Goal: Navigation & Orientation: Find specific page/section

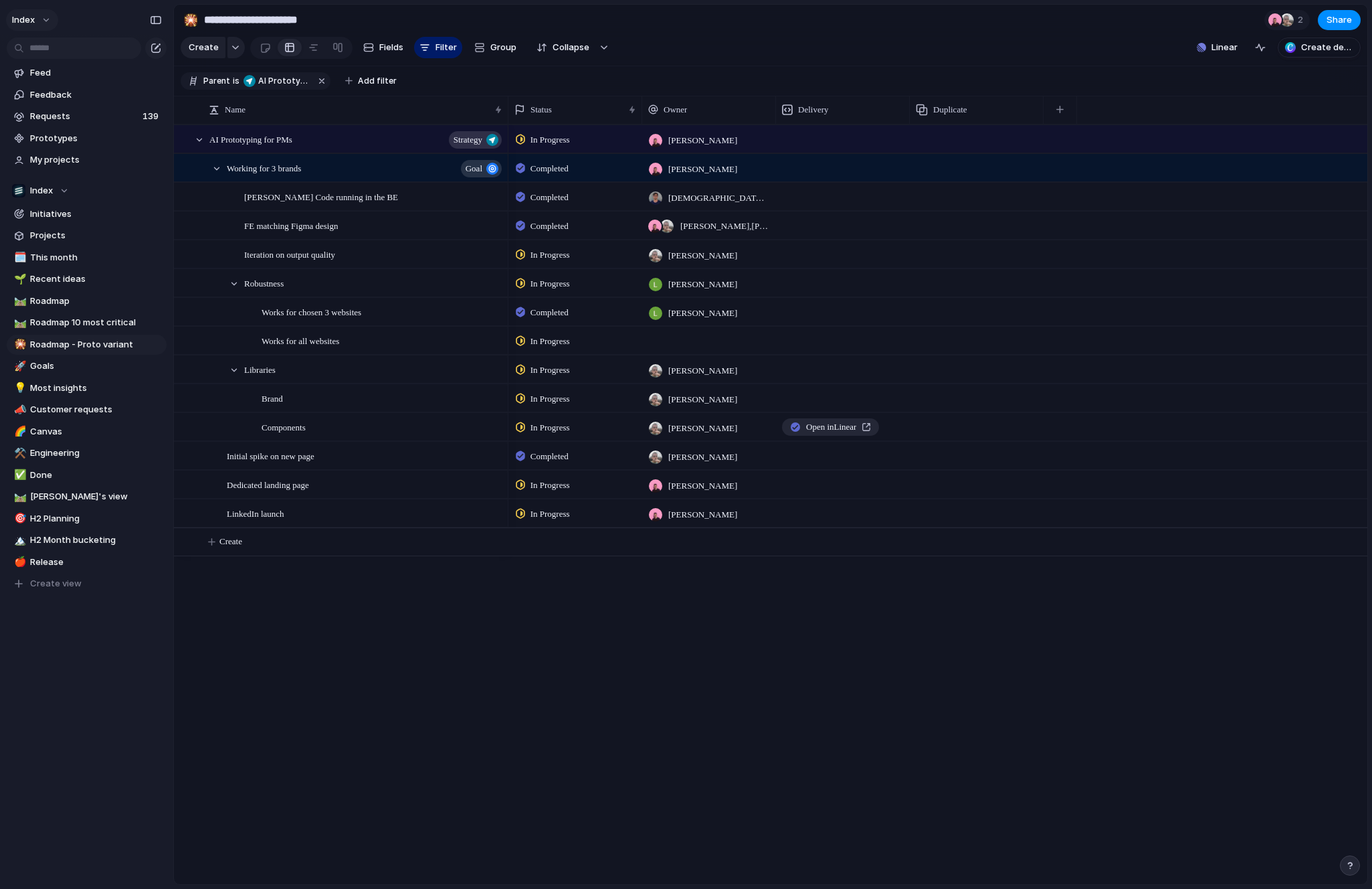
click at [34, 29] on button "Index" at bounding box center [31, 20] width 52 height 21
click at [41, 24] on button "Index" at bounding box center [31, 20] width 52 height 21
click at [41, 24] on div "Settings Invite members Change theme Change workspace Sign out" at bounding box center [686, 444] width 1372 height 889
